Goal: Task Accomplishment & Management: Use online tool/utility

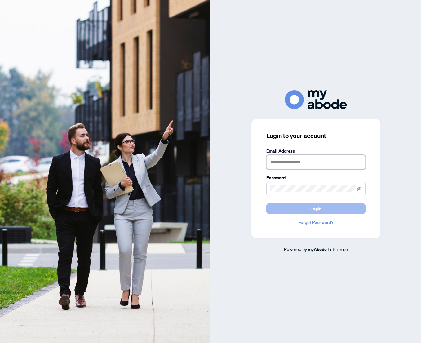
type input "**********"
click at [312, 210] on span "Login" at bounding box center [315, 209] width 11 height 10
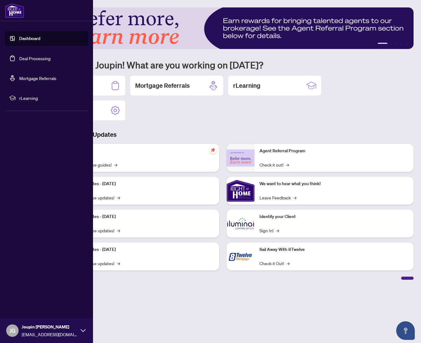
click at [24, 60] on link "Deal Processing" at bounding box center [34, 58] width 31 height 6
